Goal: Information Seeking & Learning: Learn about a topic

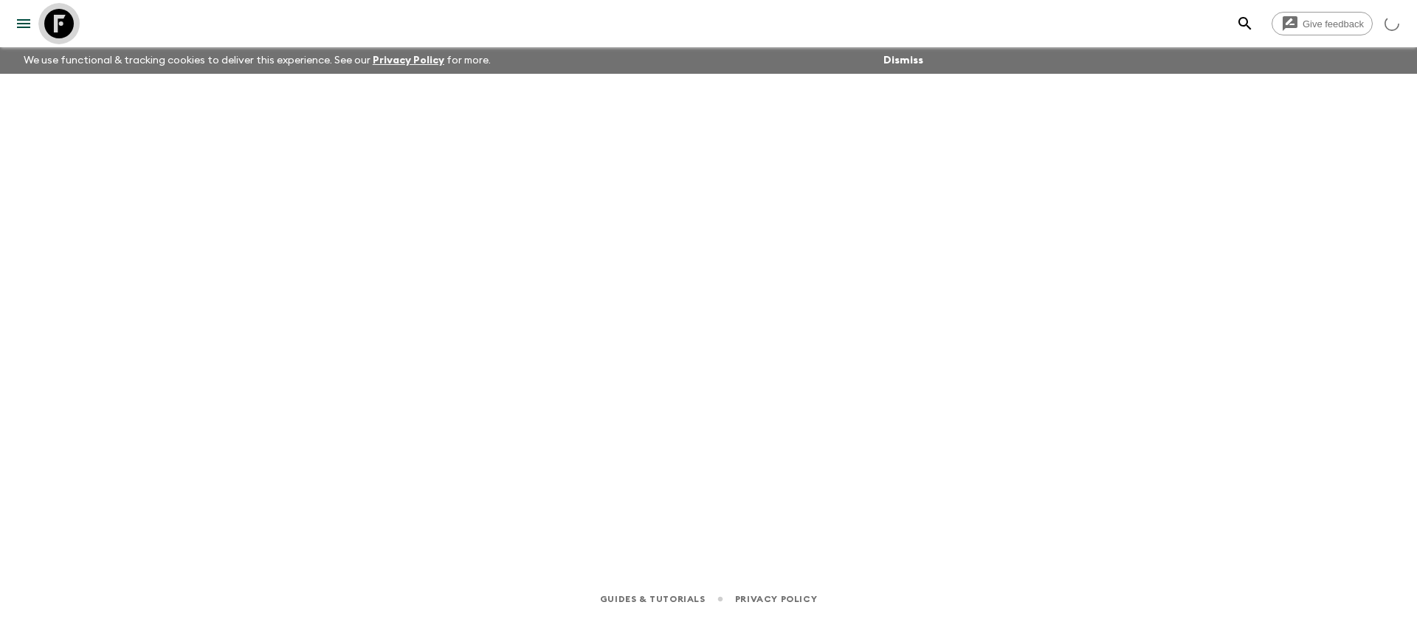
click at [55, 18] on icon at bounding box center [59, 24] width 30 height 30
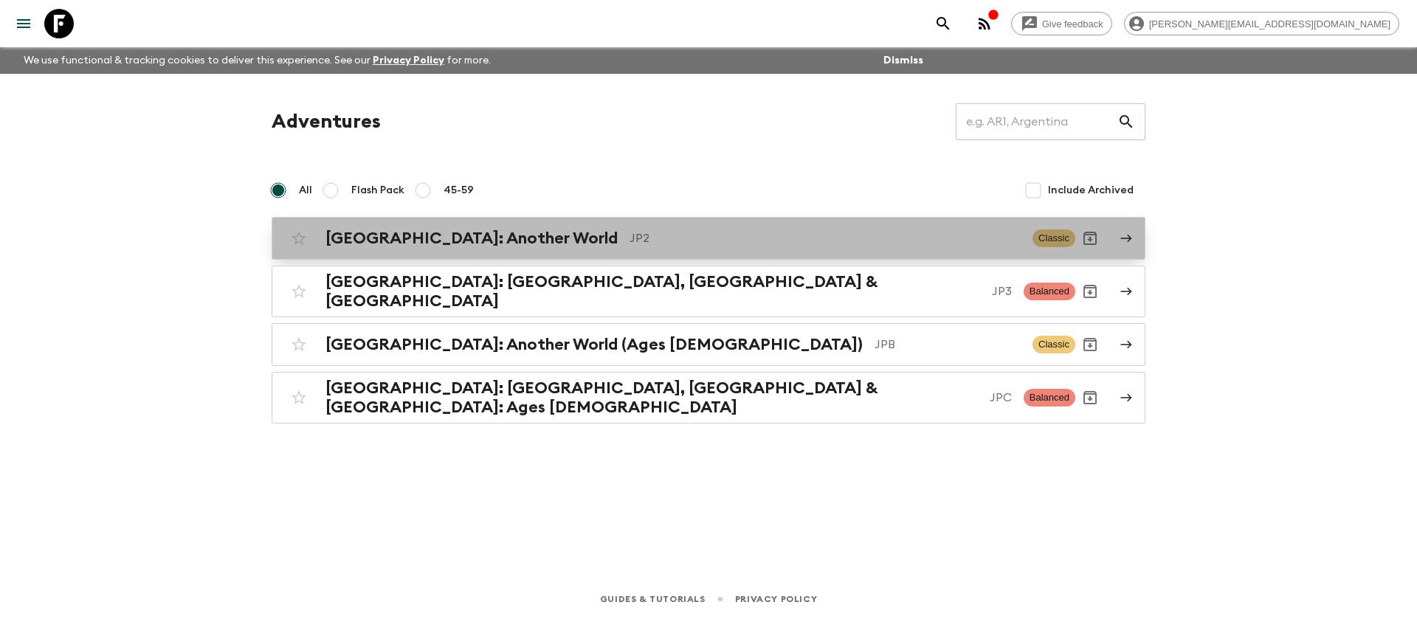
click at [629, 229] on p "JP2" at bounding box center [824, 238] width 391 height 18
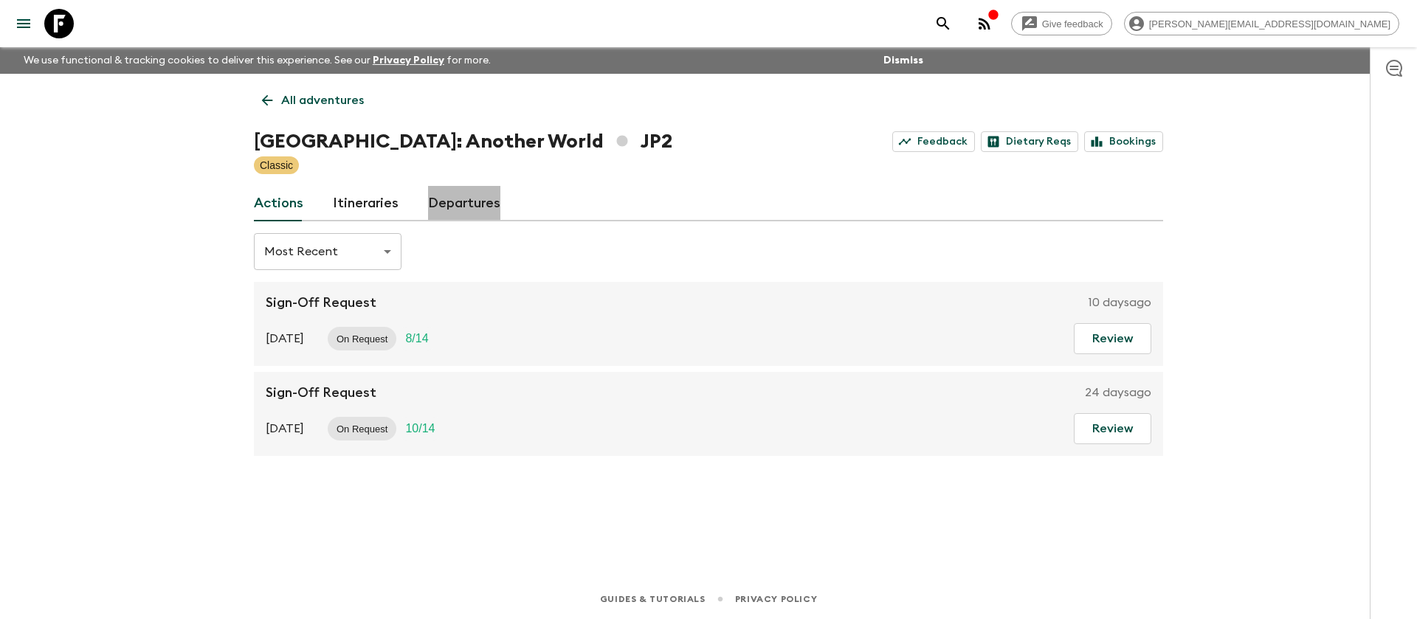
click at [461, 204] on link "Departures" at bounding box center [464, 203] width 72 height 35
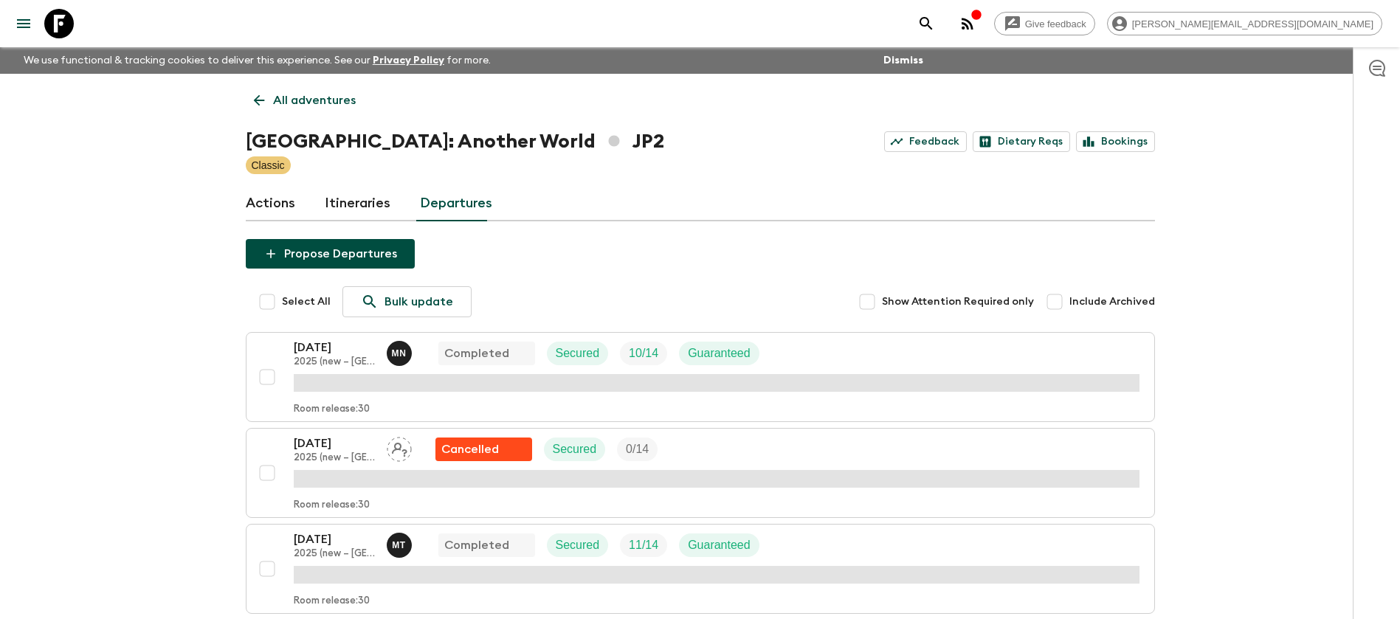
click at [369, 213] on link "Itineraries" at bounding box center [358, 203] width 66 height 35
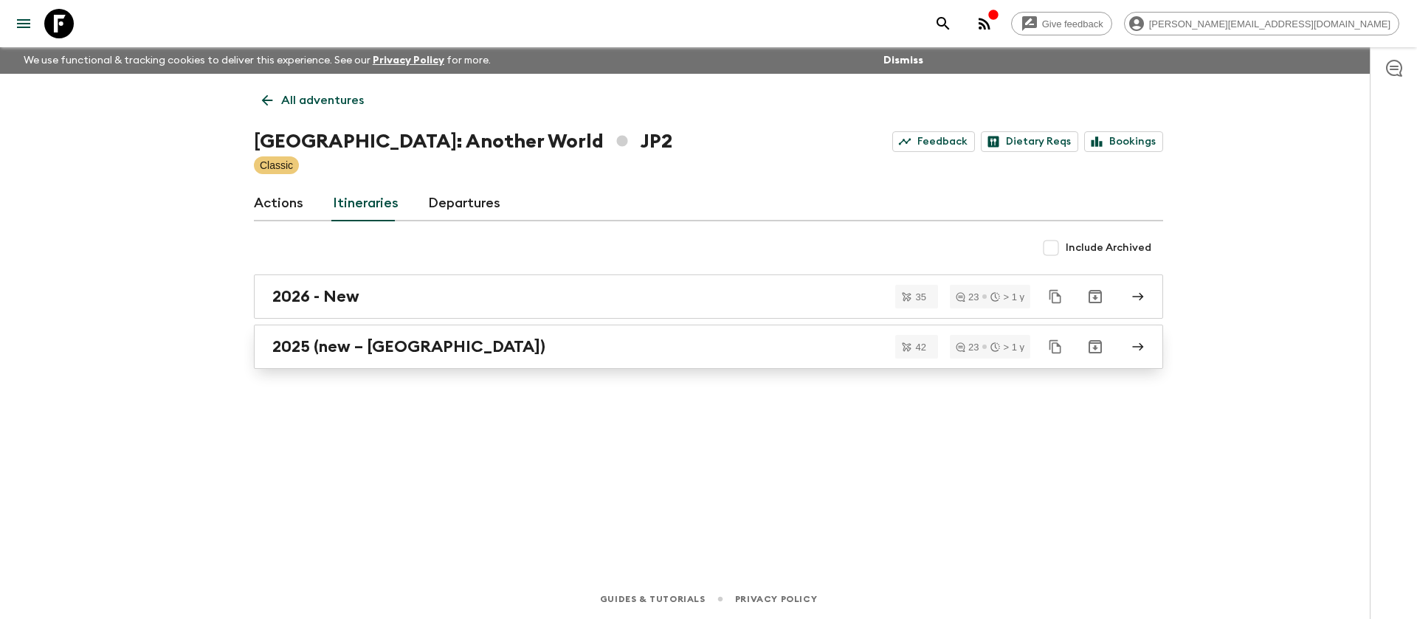
click at [502, 349] on div "2025 (new – [GEOGRAPHIC_DATA])" at bounding box center [694, 346] width 844 height 19
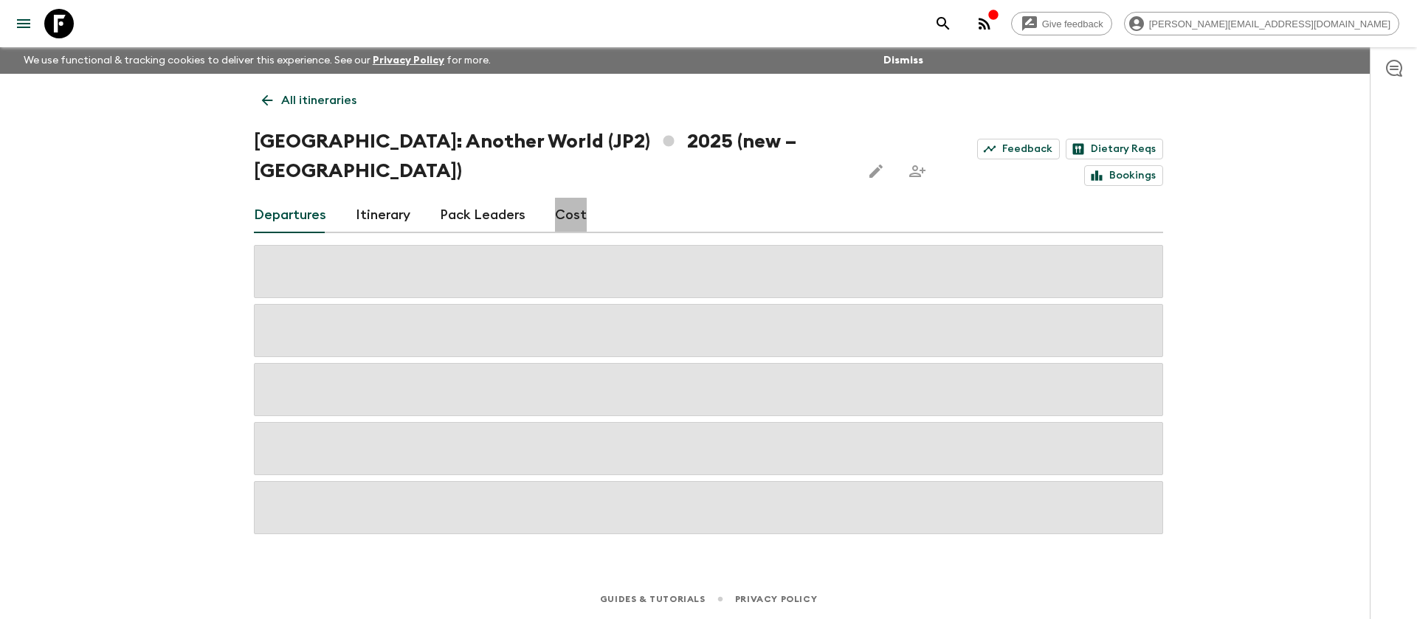
click at [562, 198] on link "Cost" at bounding box center [571, 215] width 32 height 35
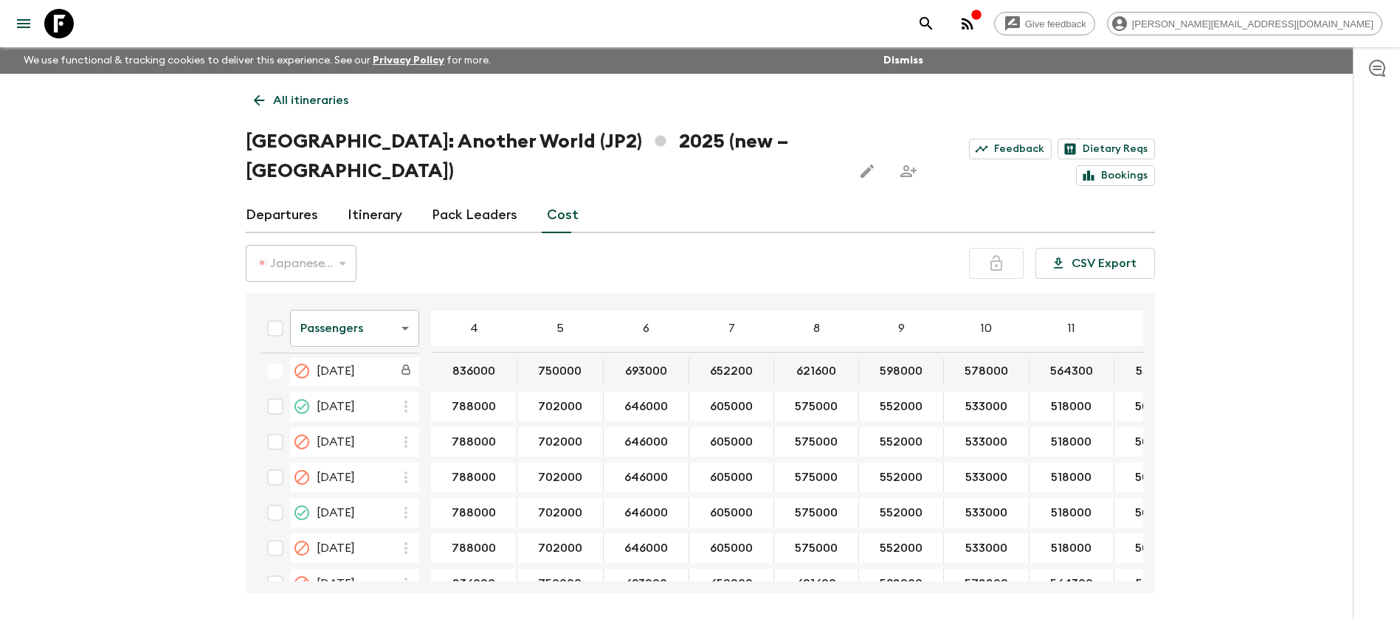
scroll to position [813, 0]
